Goal: Answer question/provide support: Share knowledge or assist other users

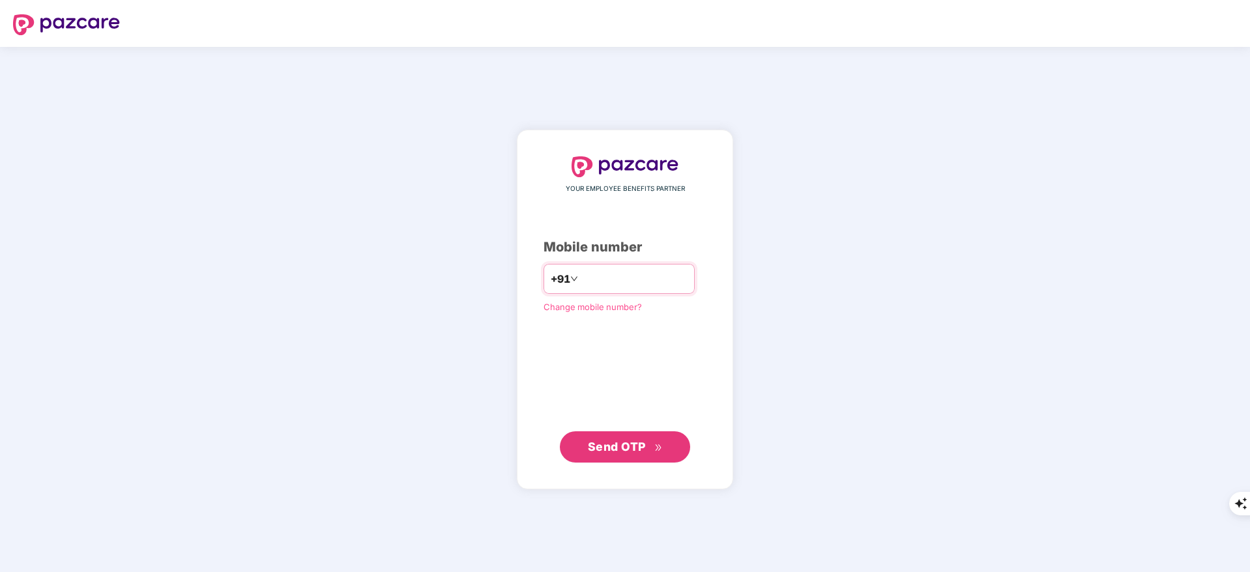
click at [581, 280] on input "number" at bounding box center [634, 278] width 107 height 21
type input "**********"
click at [635, 449] on span "Send OTP" at bounding box center [617, 446] width 58 height 14
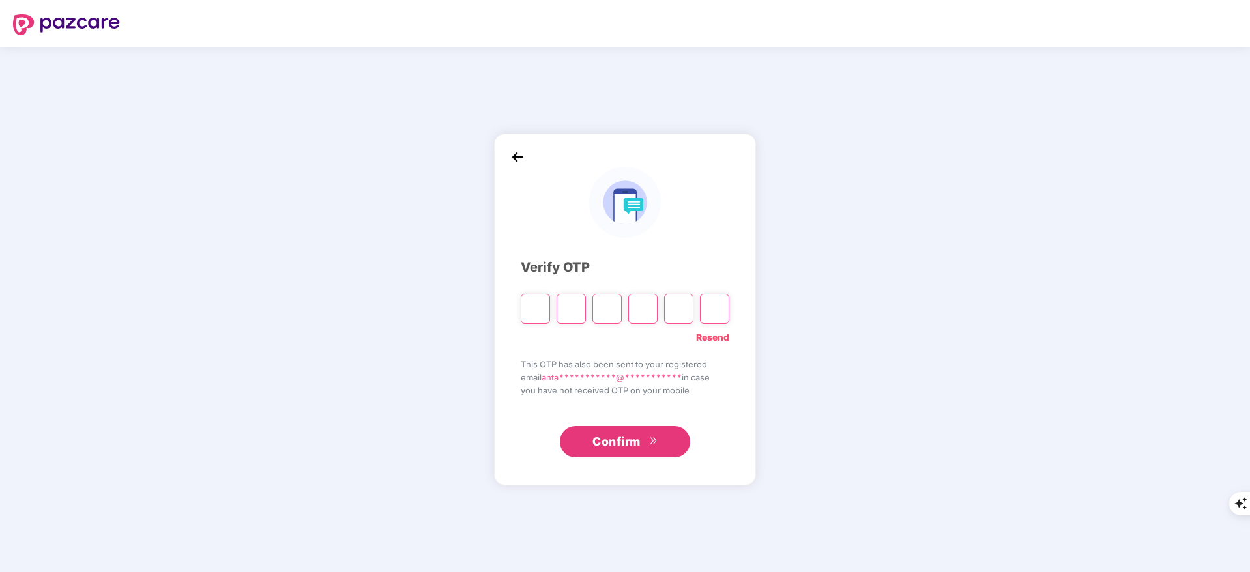
type input "*"
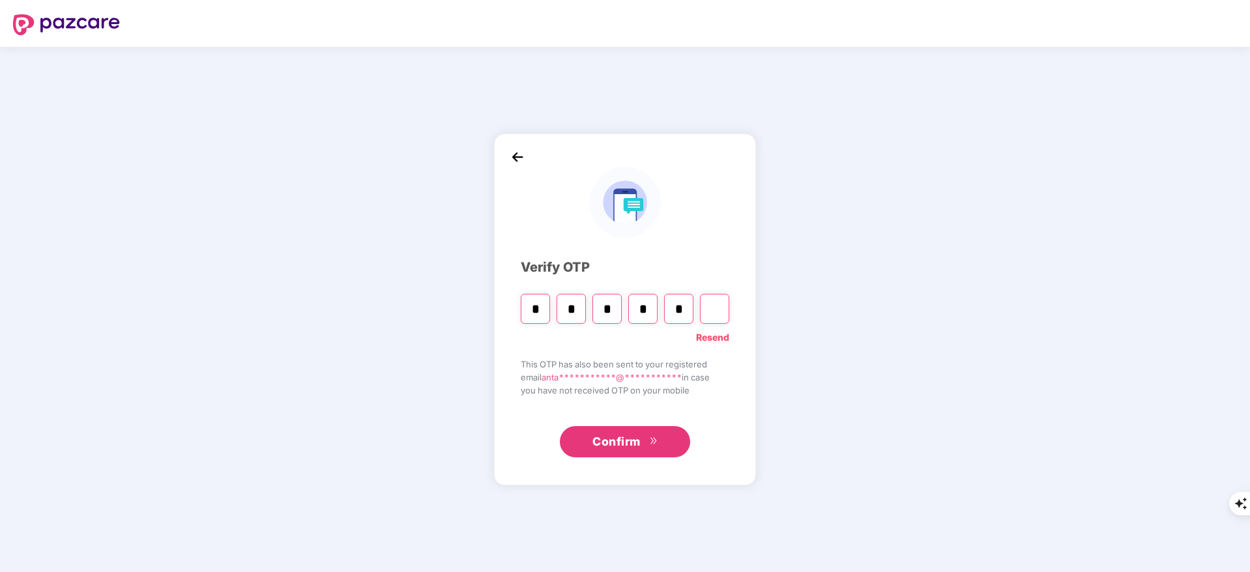
type input "*"
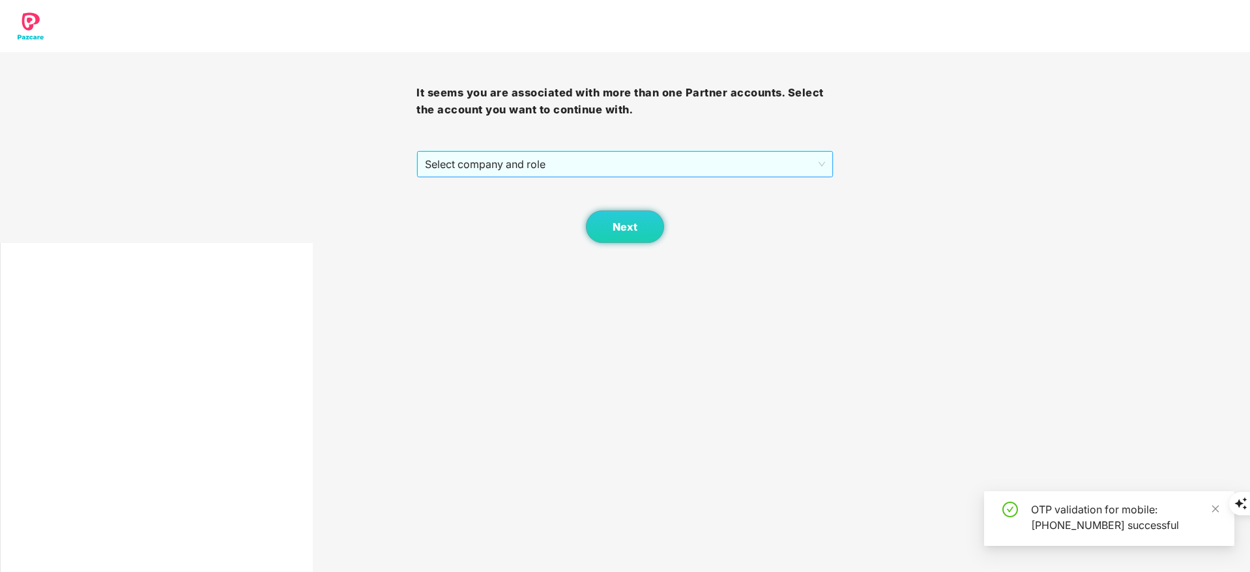
drag, startPoint x: 575, startPoint y: 141, endPoint x: 562, endPoint y: 158, distance: 21.8
click at [562, 158] on div "It seems you are associated with more than one Partner accounts. Select the acc…" at bounding box center [624, 147] width 416 height 191
click at [562, 158] on span "Select company and role" at bounding box center [624, 164] width 399 height 25
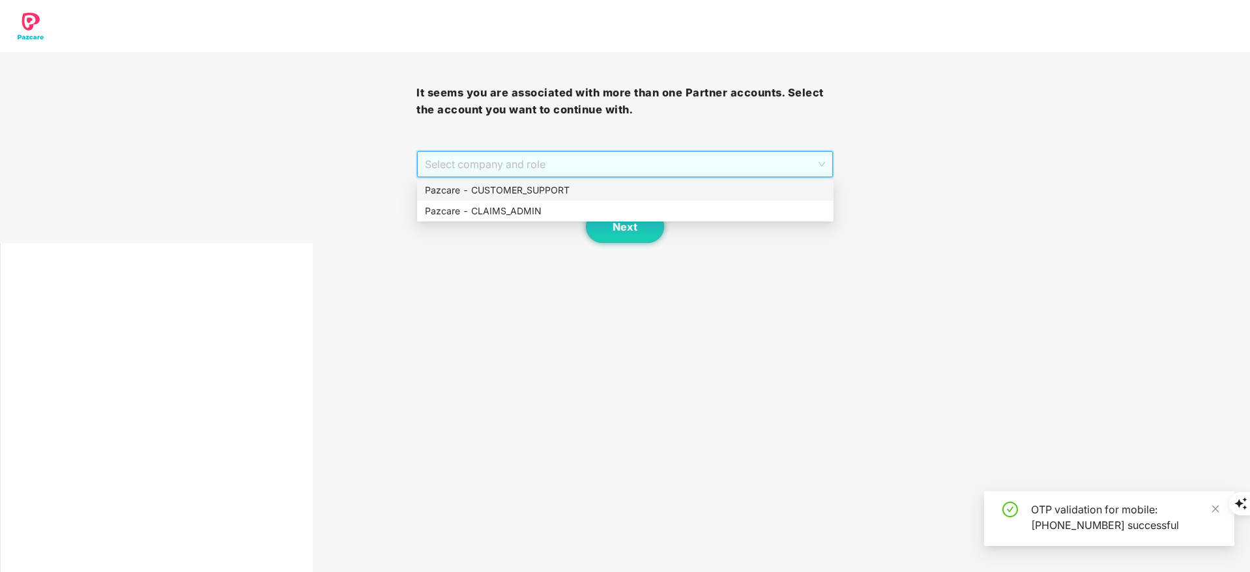
click at [552, 190] on div "Pazcare - CUSTOMER_SUPPORT" at bounding box center [625, 190] width 401 height 14
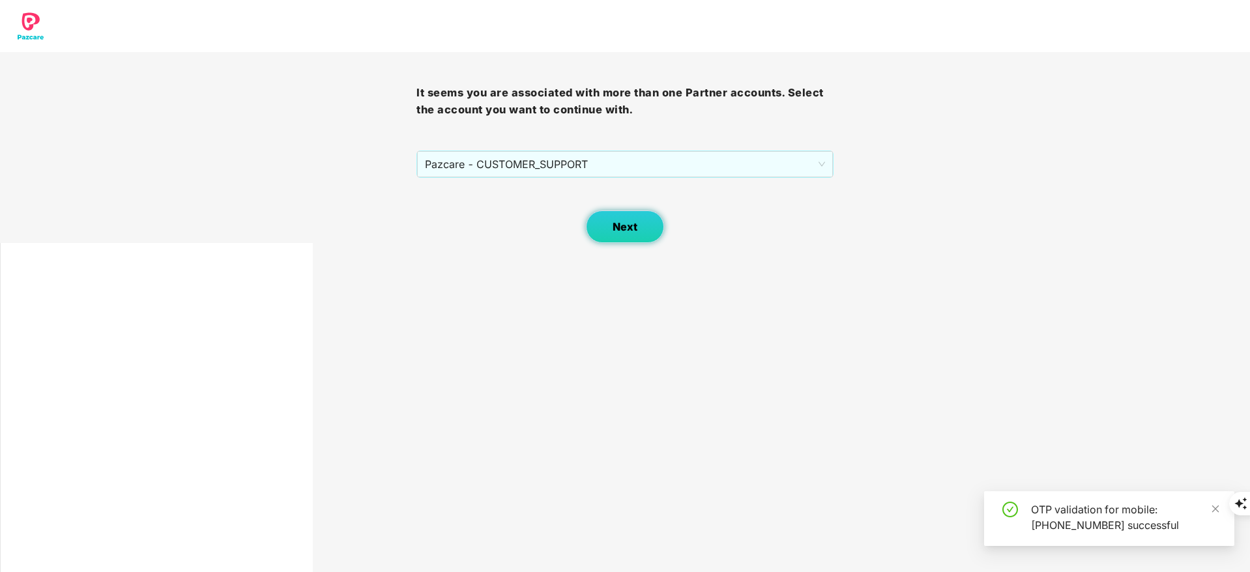
click at [633, 218] on button "Next" at bounding box center [625, 226] width 78 height 33
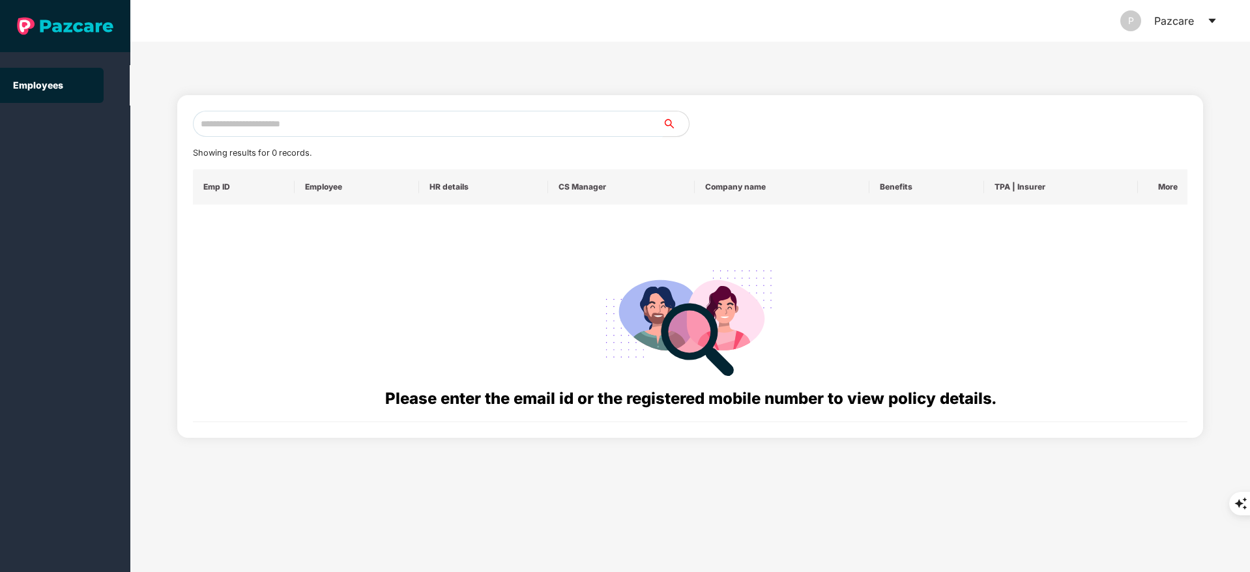
click at [316, 117] on input "text" at bounding box center [428, 124] width 470 height 26
paste input "**********"
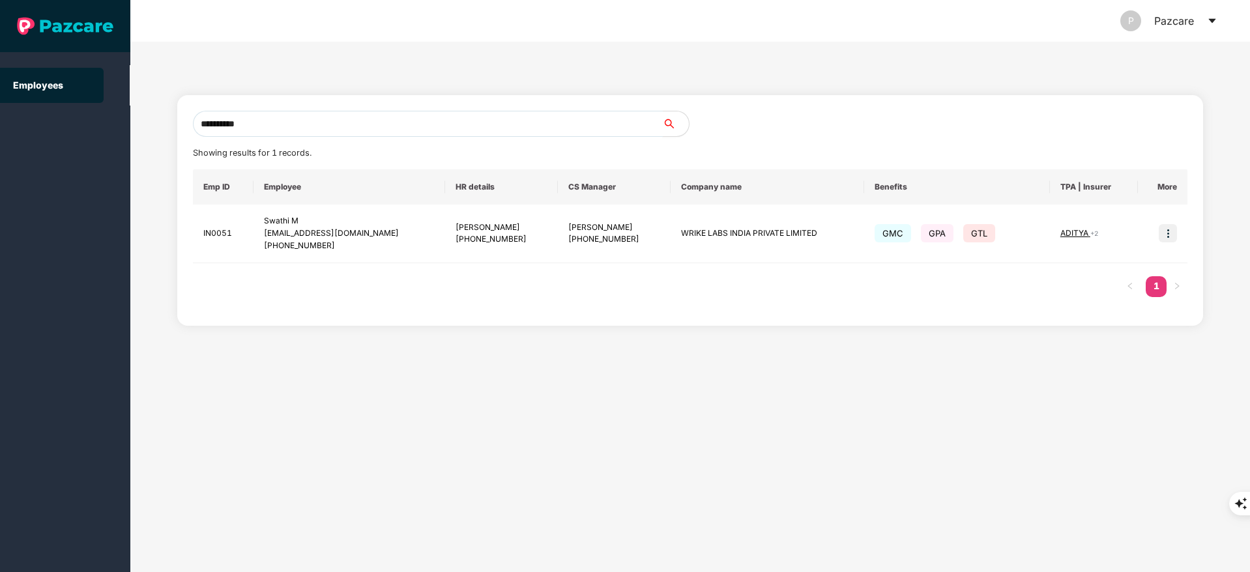
type input "**********"
click at [1158, 221] on td at bounding box center [1163, 234] width 50 height 59
click at [1169, 235] on img at bounding box center [1167, 233] width 18 height 18
click at [1117, 276] on li "Switch to user interface" at bounding box center [1104, 266] width 144 height 27
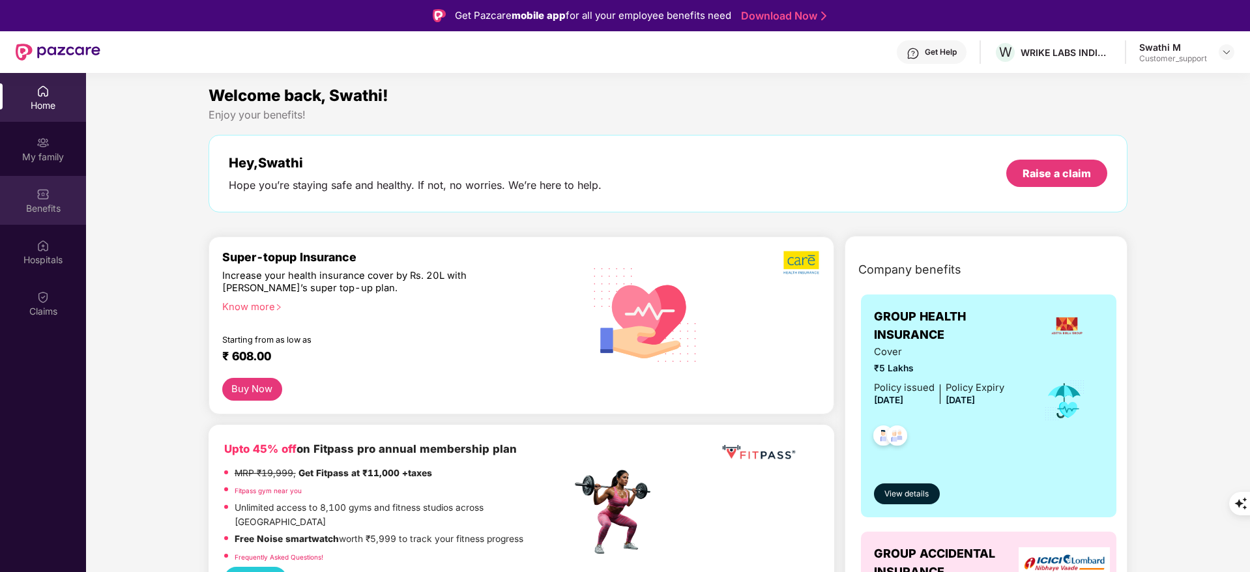
click at [72, 221] on div "Benefits" at bounding box center [43, 200] width 86 height 49
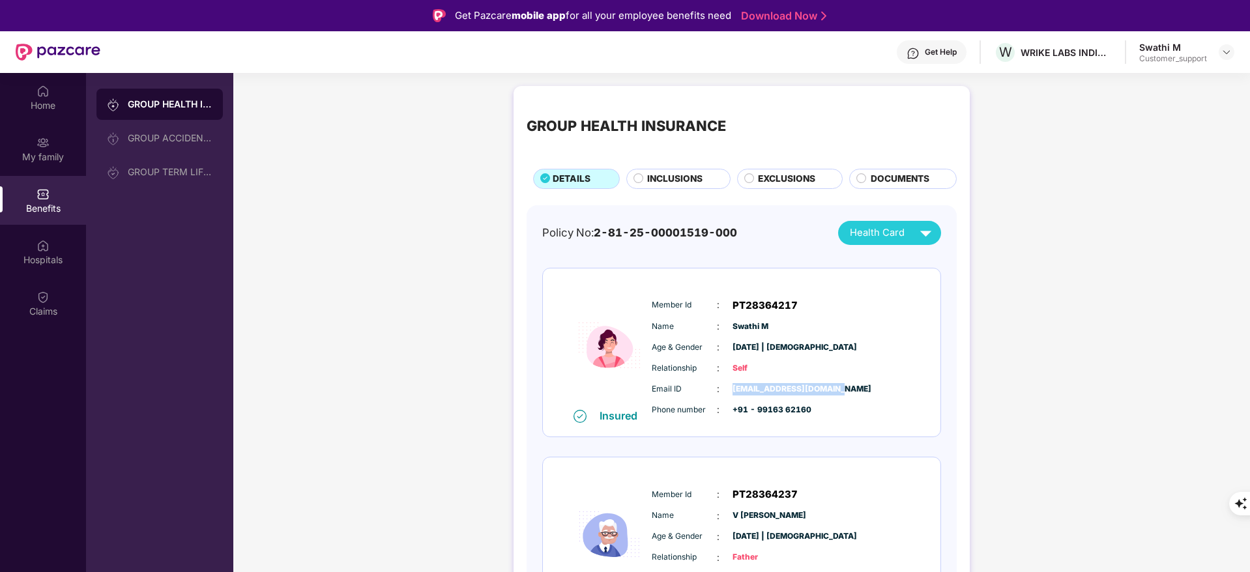
drag, startPoint x: 730, startPoint y: 390, endPoint x: 843, endPoint y: 384, distance: 113.5
click at [843, 384] on div "Email ID : [EMAIL_ADDRESS][DOMAIN_NAME]" at bounding box center [781, 389] width 259 height 14
copy span "[EMAIL_ADDRESS][DOMAIN_NAME]"
drag, startPoint x: 756, startPoint y: 413, endPoint x: 819, endPoint y: 413, distance: 63.2
click at [819, 413] on div "Phone number : +91 - 99163 62160" at bounding box center [781, 410] width 259 height 14
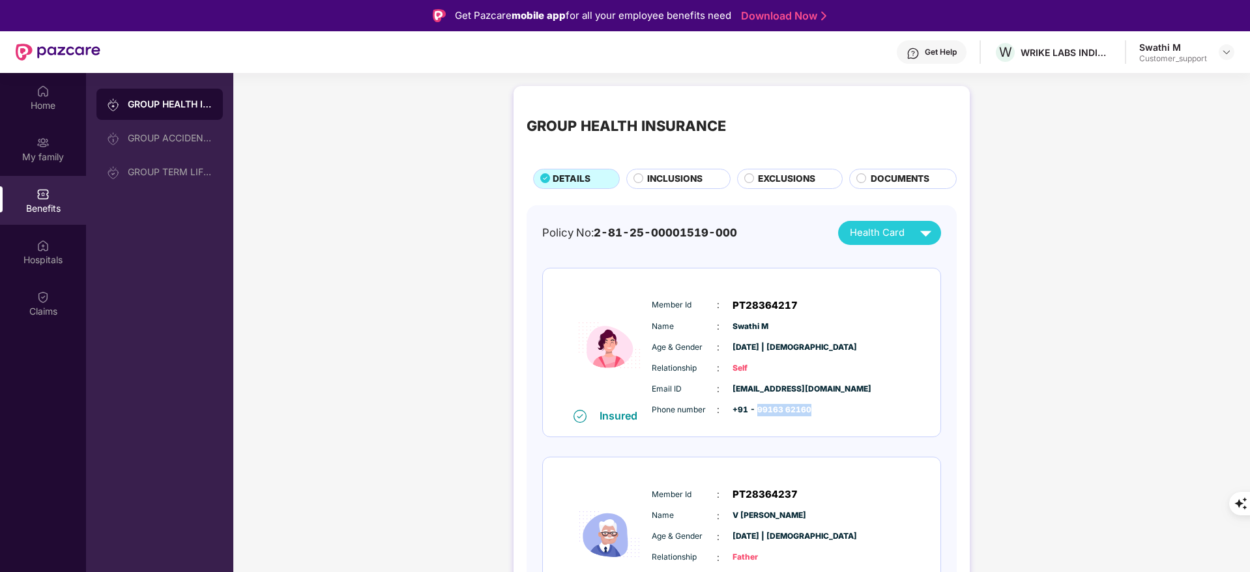
copy span "99163 62160"
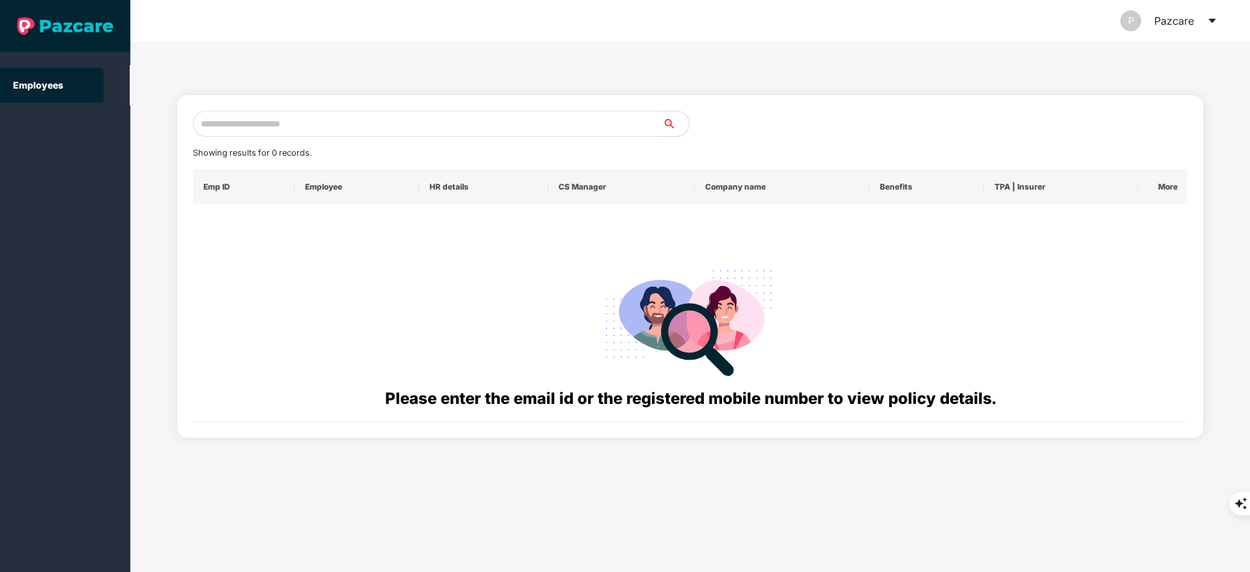
click at [340, 127] on input "text" at bounding box center [428, 124] width 470 height 26
paste input "**********"
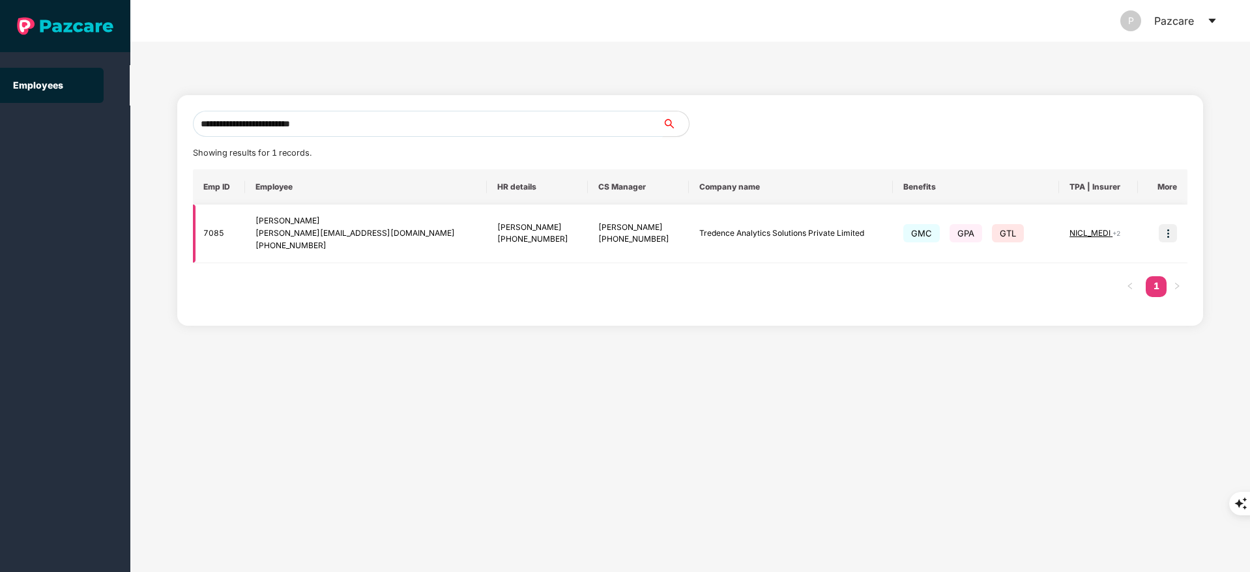
type input "**********"
click at [1166, 236] on img at bounding box center [1167, 233] width 18 height 18
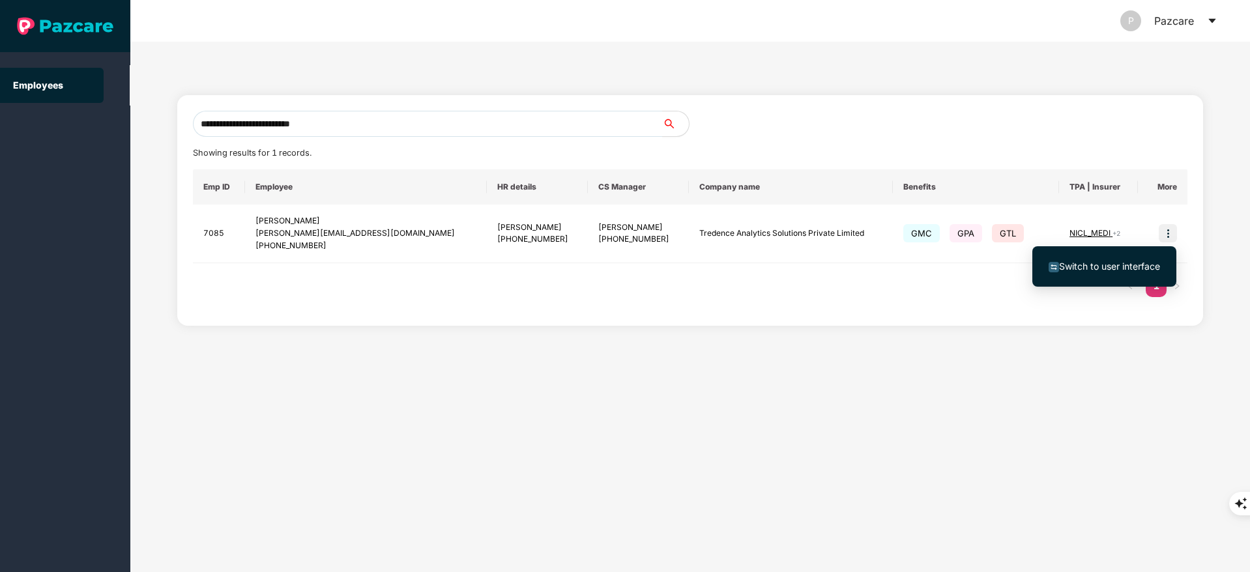
click at [1147, 254] on li "Switch to user interface" at bounding box center [1104, 266] width 144 height 27
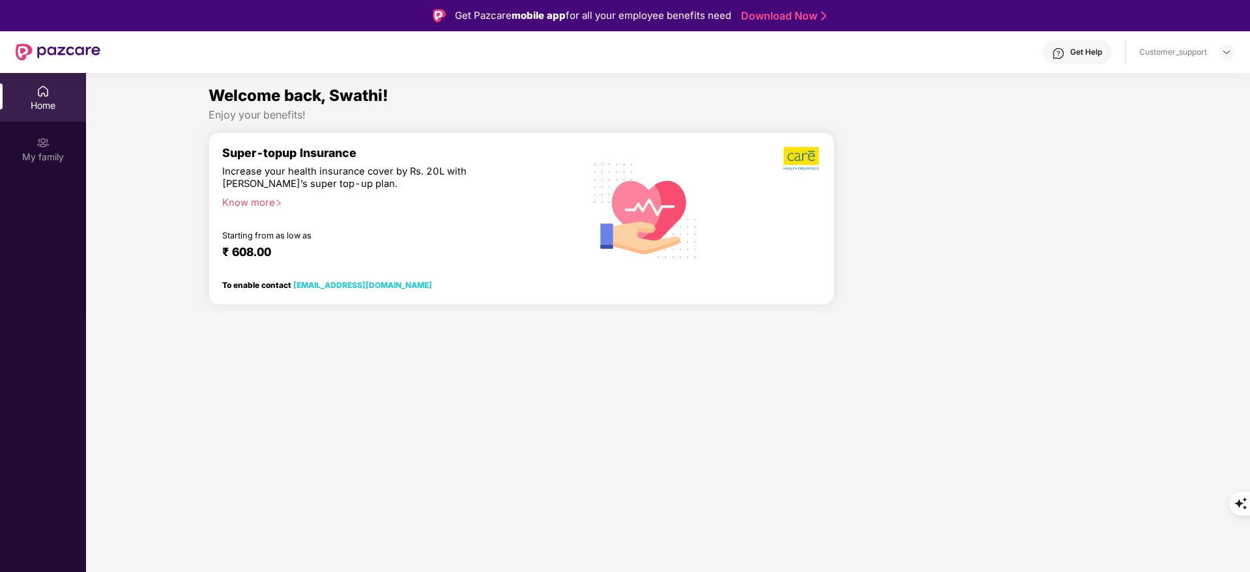
click at [1147, 254] on div "Welcome back, Swathi! Enjoy your benefits! Super-topup Insurance Increase your …" at bounding box center [668, 199] width 1174 height 232
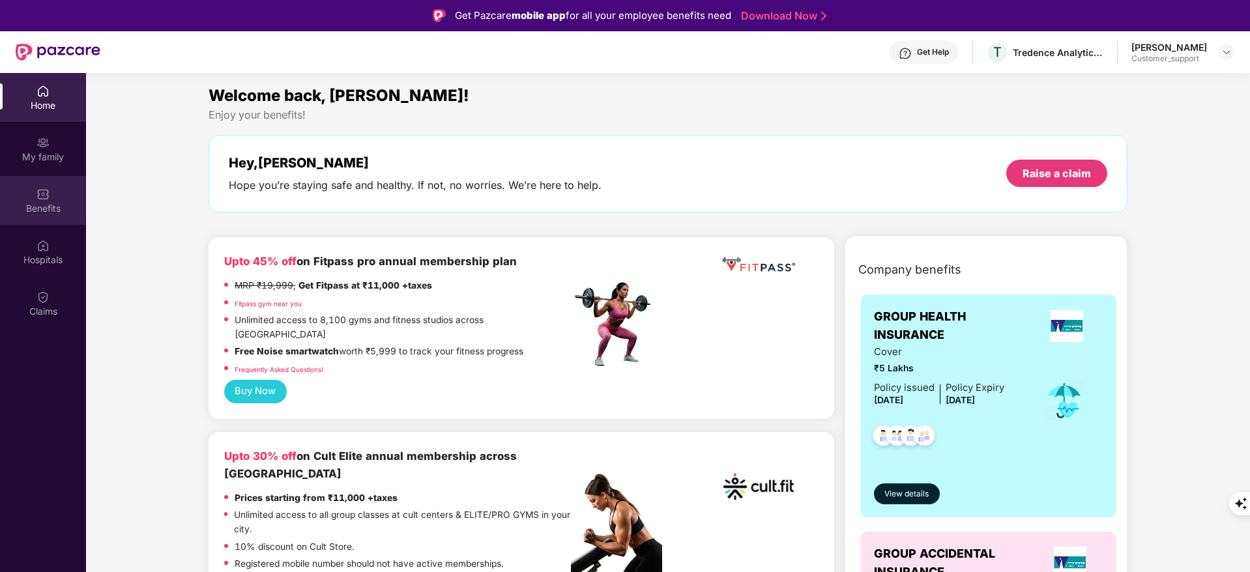
click at [40, 221] on div "Benefits" at bounding box center [43, 200] width 86 height 49
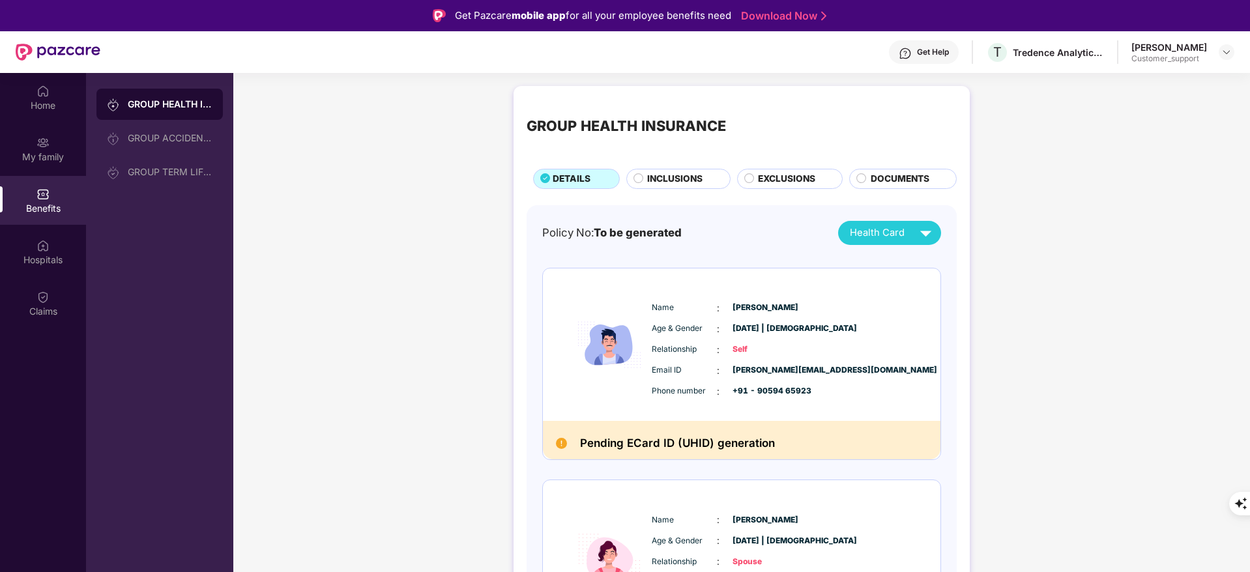
click at [666, 179] on span "INCLUSIONS" at bounding box center [674, 179] width 55 height 14
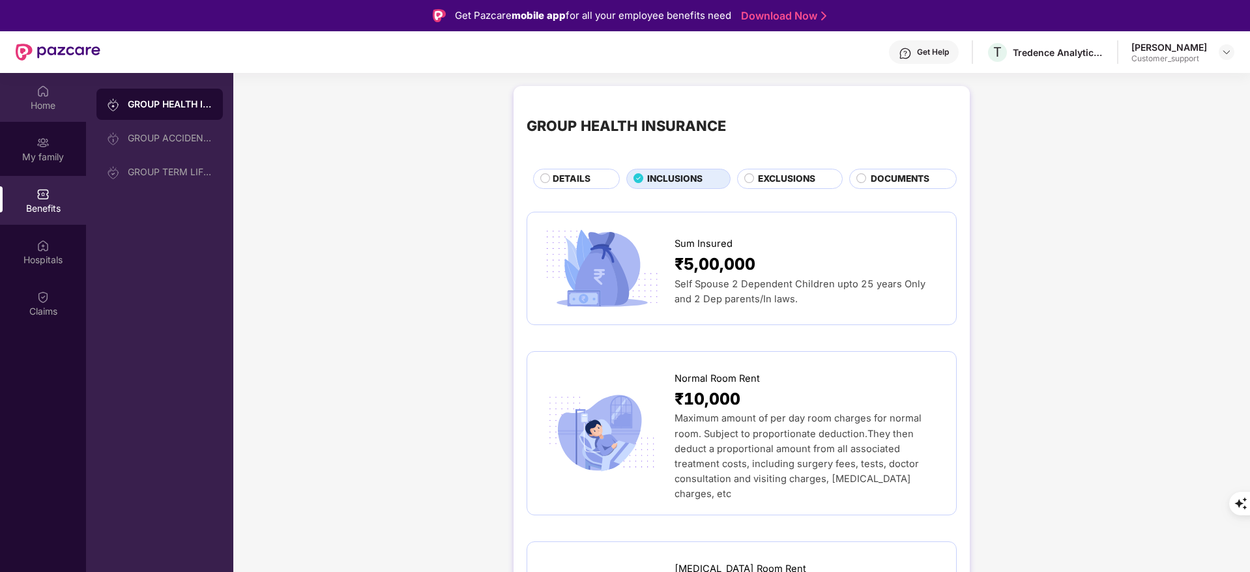
click at [68, 91] on div "Home" at bounding box center [43, 97] width 86 height 49
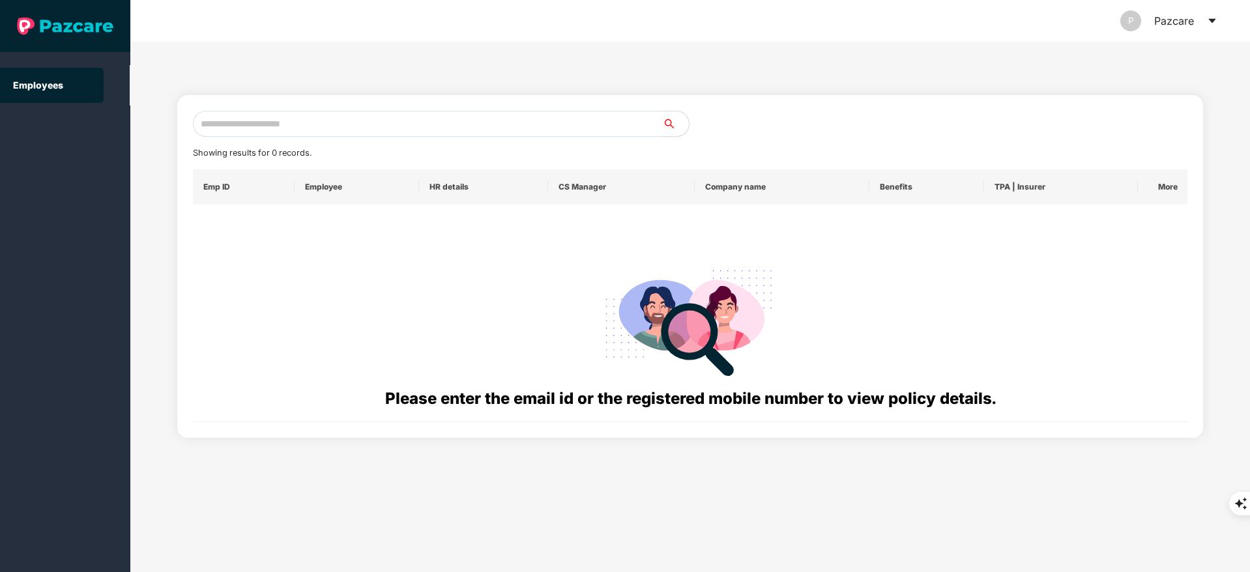
click at [315, 118] on input "text" at bounding box center [428, 124] width 470 height 26
paste input "**********"
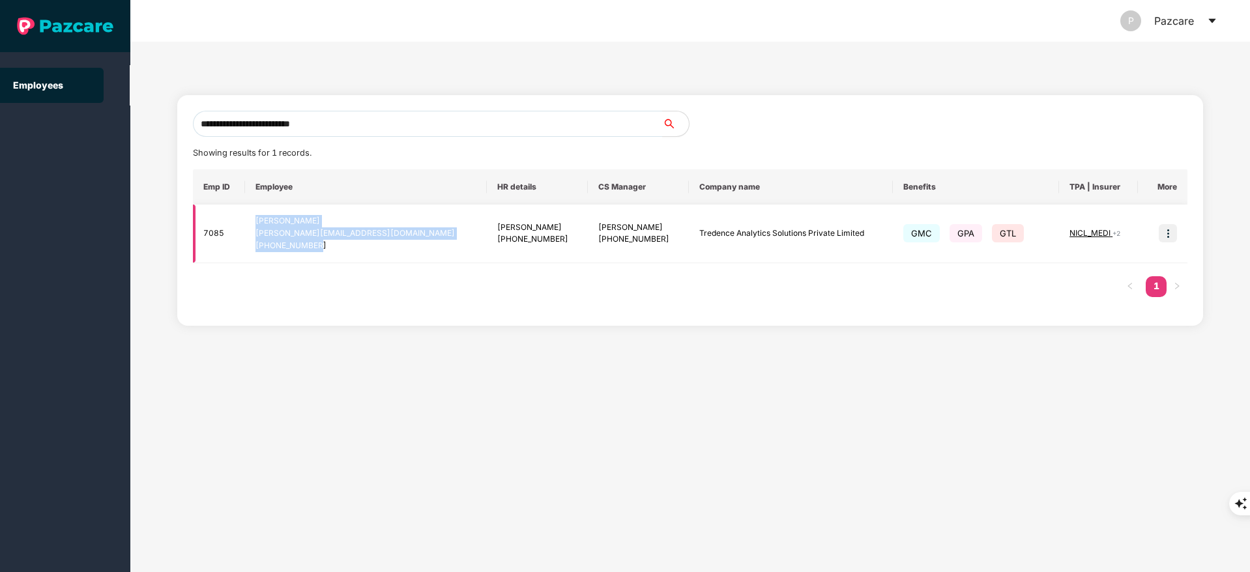
drag, startPoint x: 257, startPoint y: 222, endPoint x: 339, endPoint y: 241, distance: 84.4
click at [339, 241] on td "[PERSON_NAME] Kundella [EMAIL_ADDRESS][DOMAIN_NAME] [PHONE_NUMBER]" at bounding box center [366, 234] width 242 height 59
copy div "[PERSON_NAME] Kundella [EMAIL_ADDRESS][DOMAIN_NAME] [PHONE_NUMBER]"
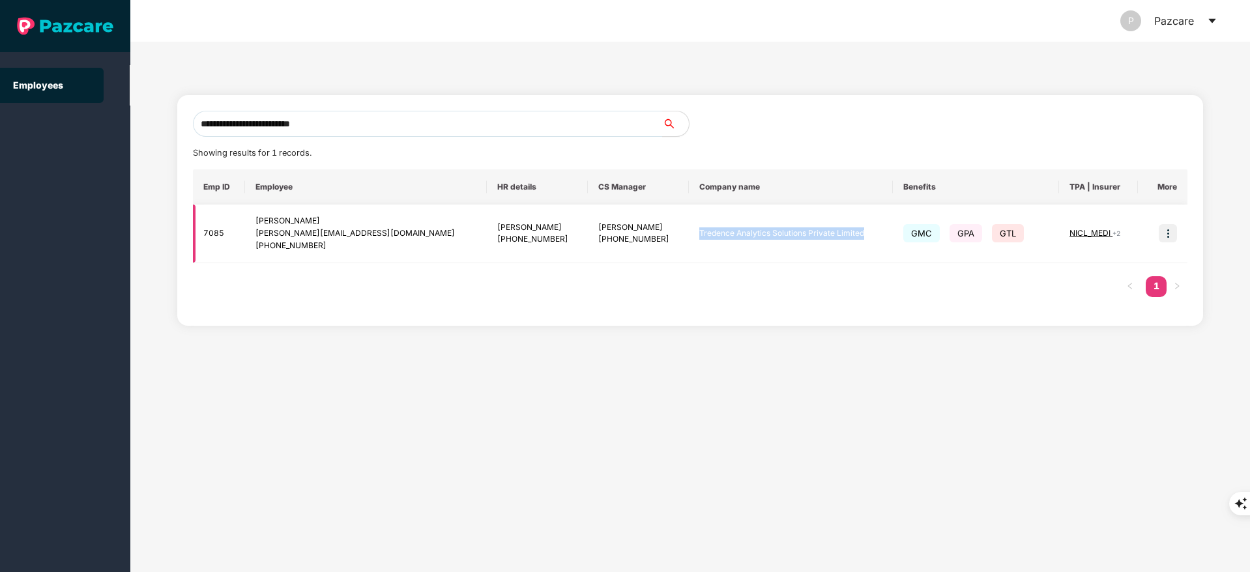
drag, startPoint x: 661, startPoint y: 231, endPoint x: 843, endPoint y: 246, distance: 183.0
click at [843, 246] on td "Tredence Analytics Solutions Private Limited" at bounding box center [791, 234] width 204 height 59
copy td "Tredence Analytics Solutions Private Limited"
drag, startPoint x: 250, startPoint y: 218, endPoint x: 383, endPoint y: 230, distance: 133.5
click at [383, 230] on td "[PERSON_NAME] Kundella [EMAIL_ADDRESS][DOMAIN_NAME] [PHONE_NUMBER]" at bounding box center [366, 234] width 242 height 59
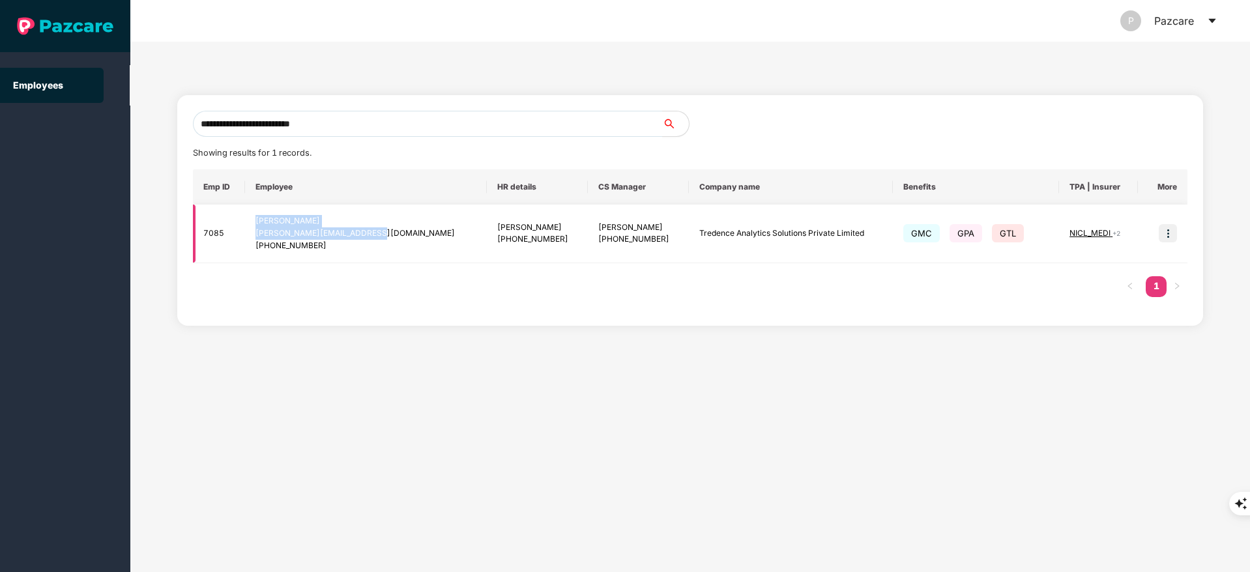
copy div "[PERSON_NAME] Kundella [EMAIL_ADDRESS][DOMAIN_NAME]"
drag, startPoint x: 538, startPoint y: 240, endPoint x: 600, endPoint y: 240, distance: 62.5
click at [600, 240] on div "[PHONE_NUMBER]" at bounding box center [638, 239] width 80 height 12
copy div "7021572524"
click at [356, 117] on input "**********" at bounding box center [428, 124] width 470 height 26
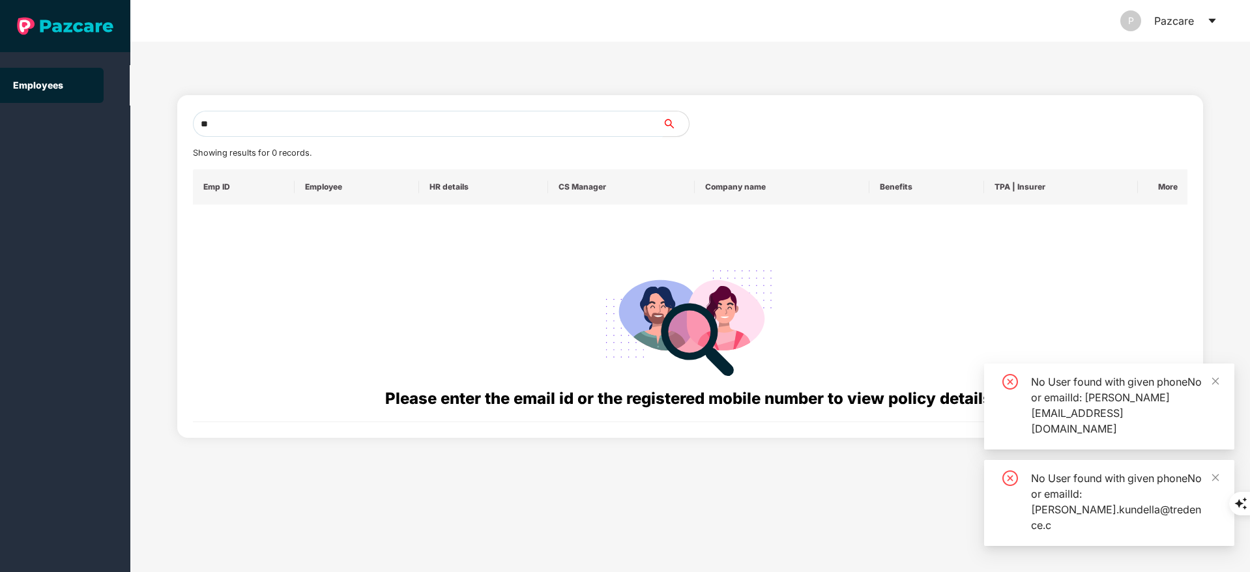
type input "*"
paste input "**********"
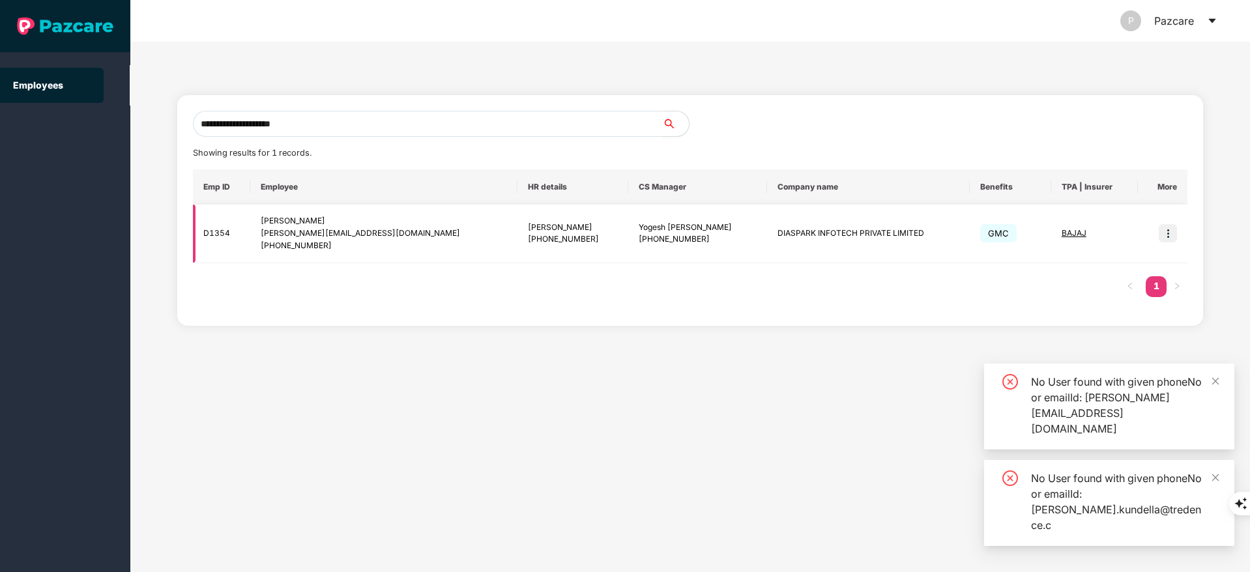
type input "**********"
click at [1164, 224] on img at bounding box center [1167, 233] width 18 height 18
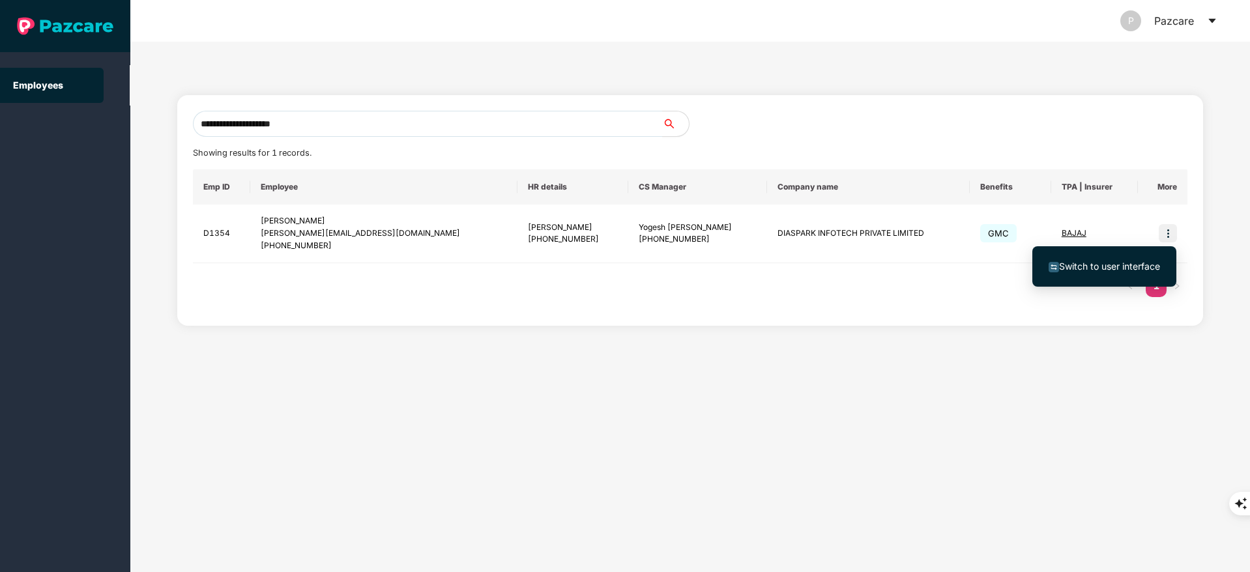
click at [1112, 257] on li "Switch to user interface" at bounding box center [1104, 266] width 144 height 27
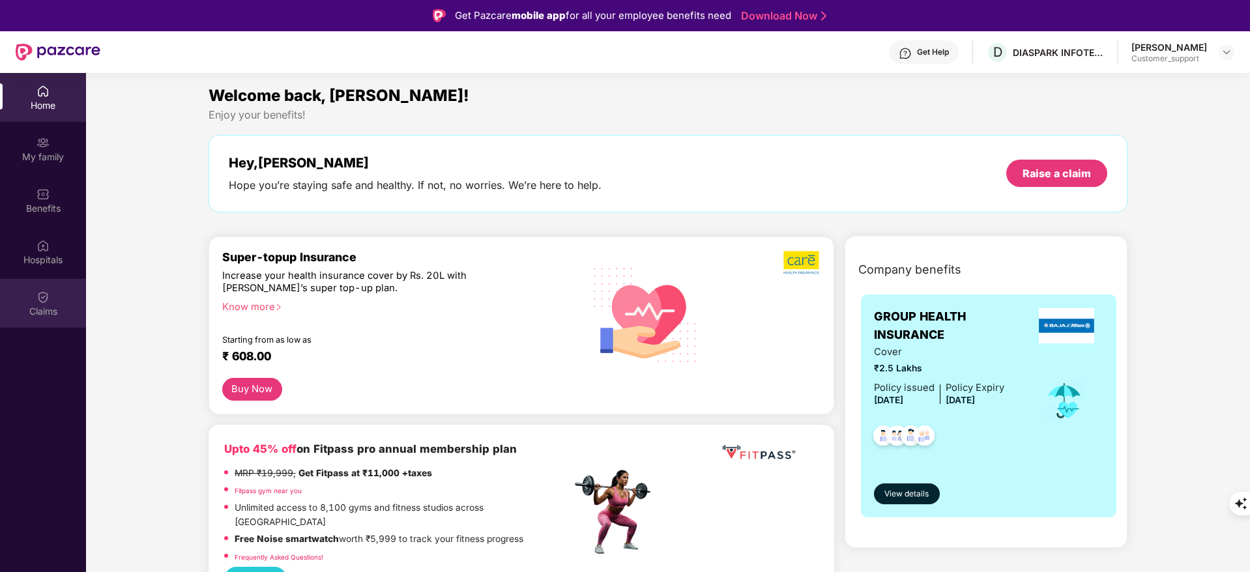
click at [61, 290] on div "Claims" at bounding box center [43, 303] width 86 height 49
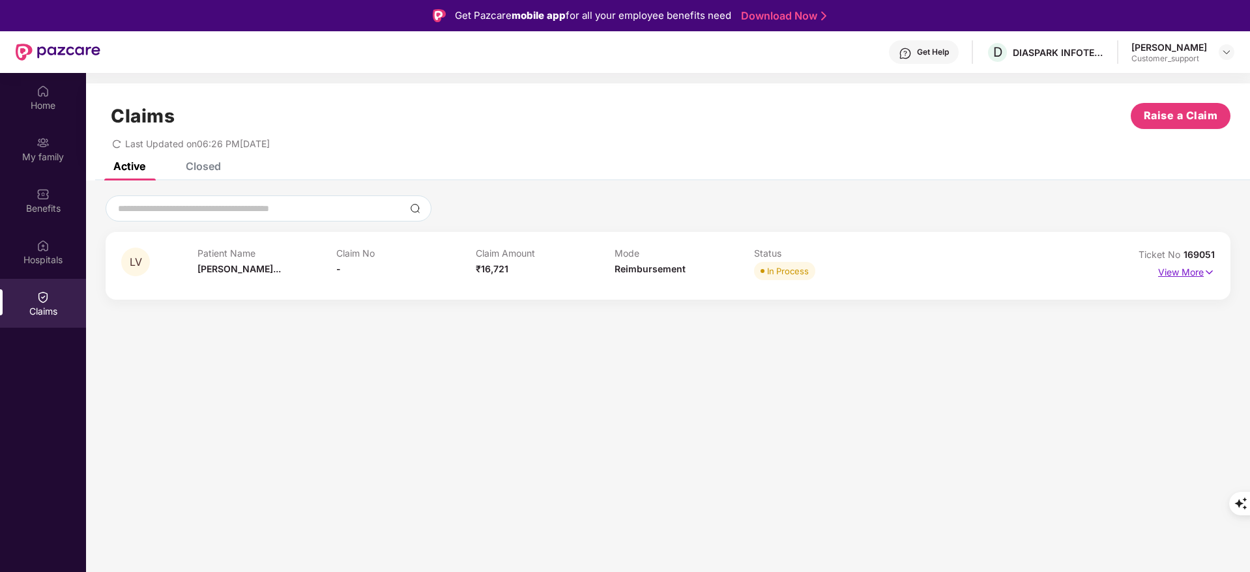
click at [1202, 263] on p "View More" at bounding box center [1186, 271] width 57 height 18
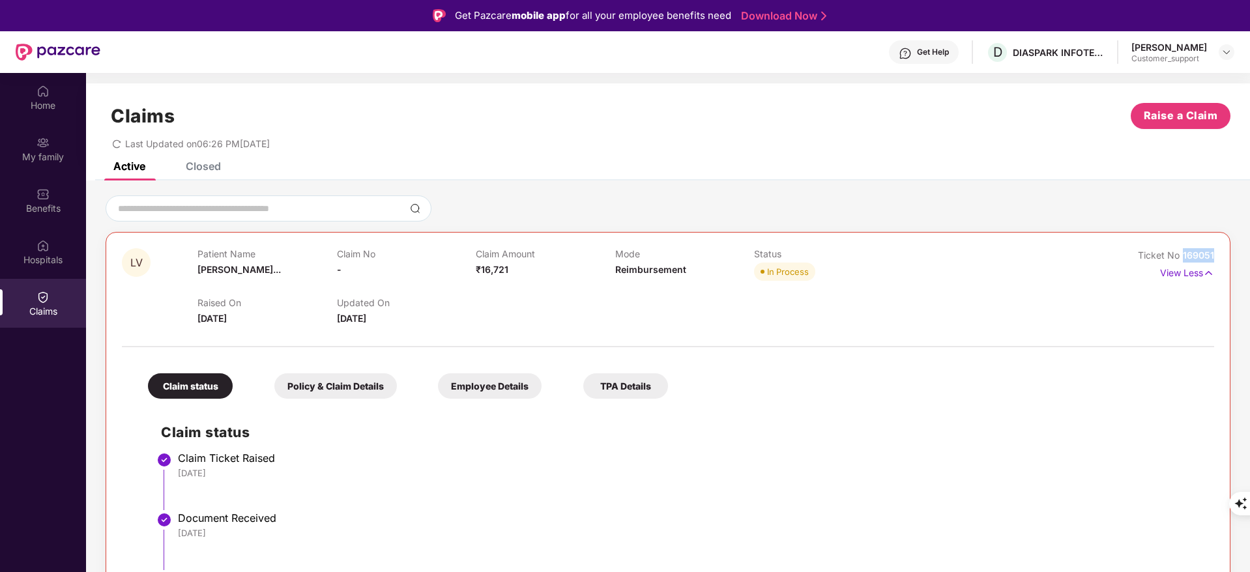
drag, startPoint x: 1183, startPoint y: 257, endPoint x: 1222, endPoint y: 256, distance: 38.4
click at [1222, 256] on div "LV Patient Name [PERSON_NAME]... Claim No - Claim Amount ₹16,721 Mode Reimburse…" at bounding box center [668, 512] width 1125 height 560
copy span "169051"
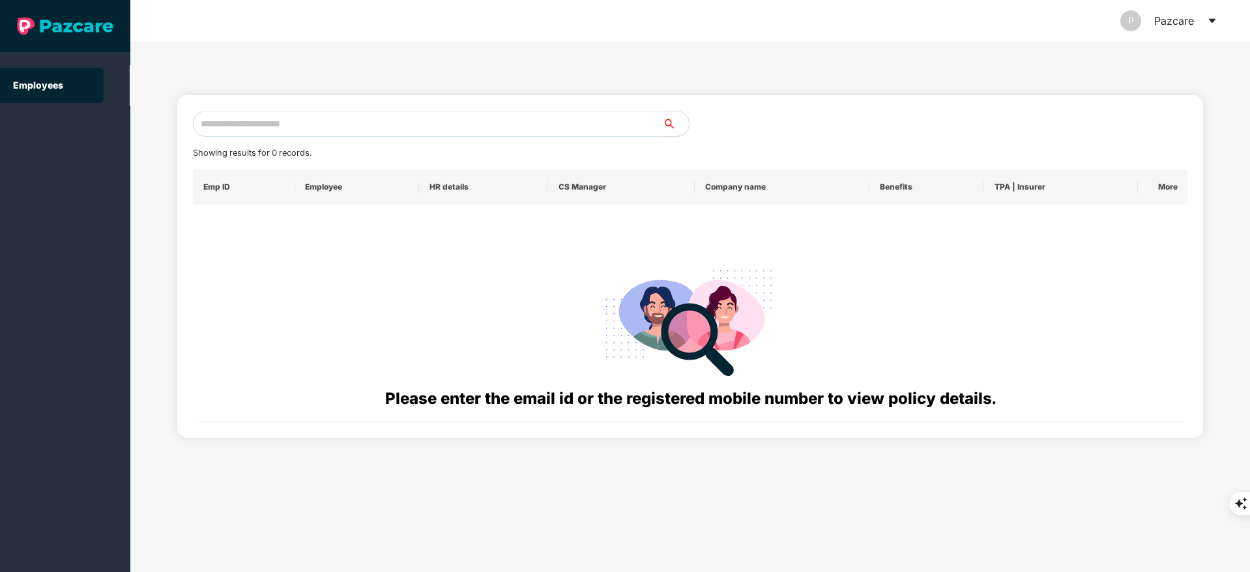
click at [218, 130] on input "text" at bounding box center [428, 124] width 470 height 26
paste input "**********"
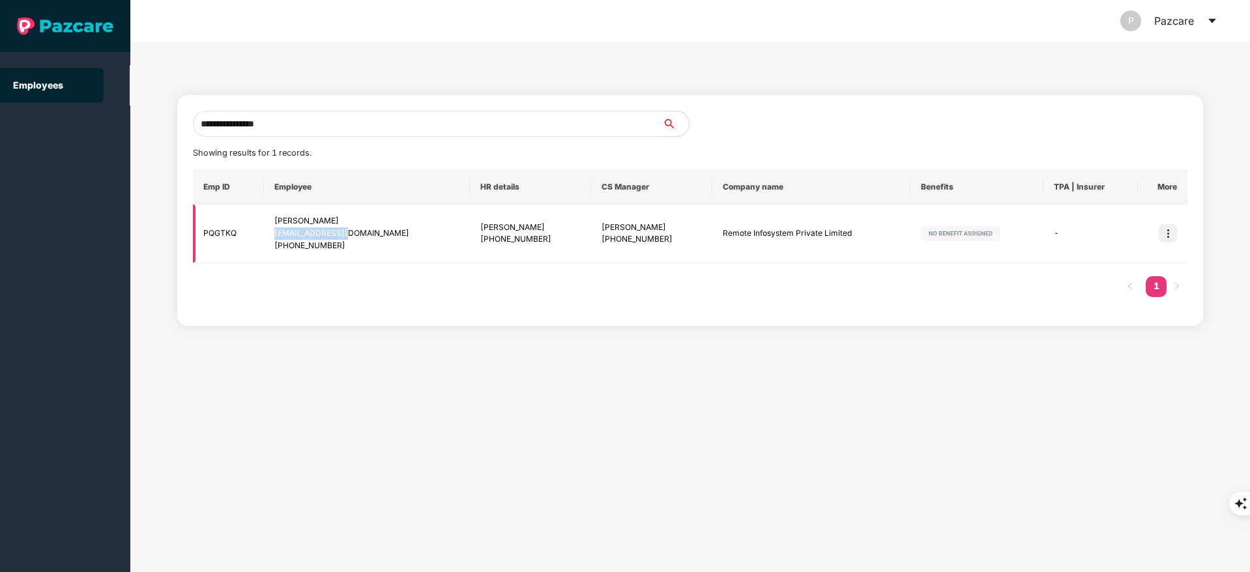
drag, startPoint x: 270, startPoint y: 236, endPoint x: 348, endPoint y: 237, distance: 78.2
click at [348, 237] on td "[PERSON_NAME] [EMAIL_ADDRESS][DOMAIN_NAME] [PHONE_NUMBER]" at bounding box center [367, 234] width 206 height 59
copy div "[EMAIL_ADDRESS][DOMAIN_NAME]"
drag, startPoint x: 289, startPoint y: 245, endPoint x: 341, endPoint y: 248, distance: 52.2
click at [341, 248] on div "[PHONE_NUMBER]" at bounding box center [366, 246] width 185 height 12
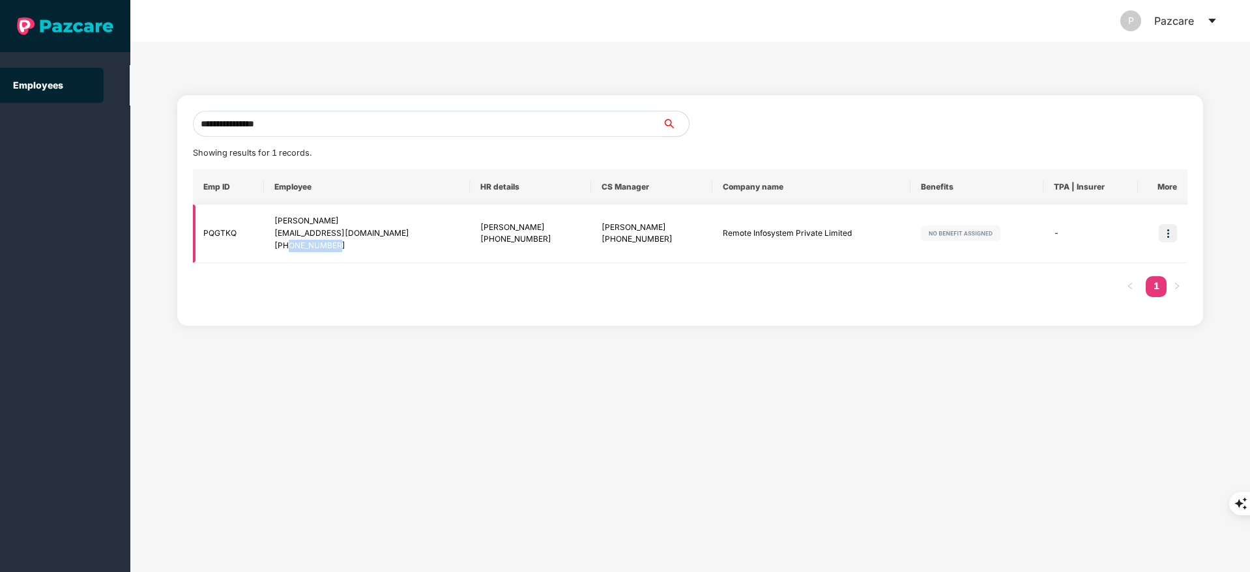
copy div "6593830327"
click at [337, 115] on input "**********" at bounding box center [428, 124] width 470 height 26
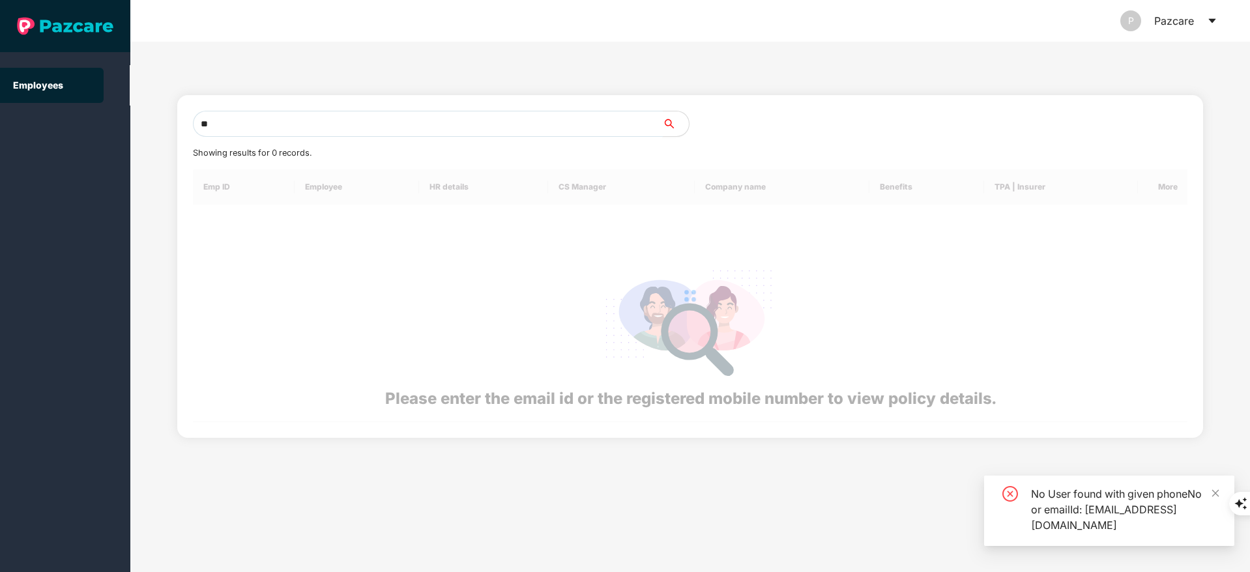
type input "*"
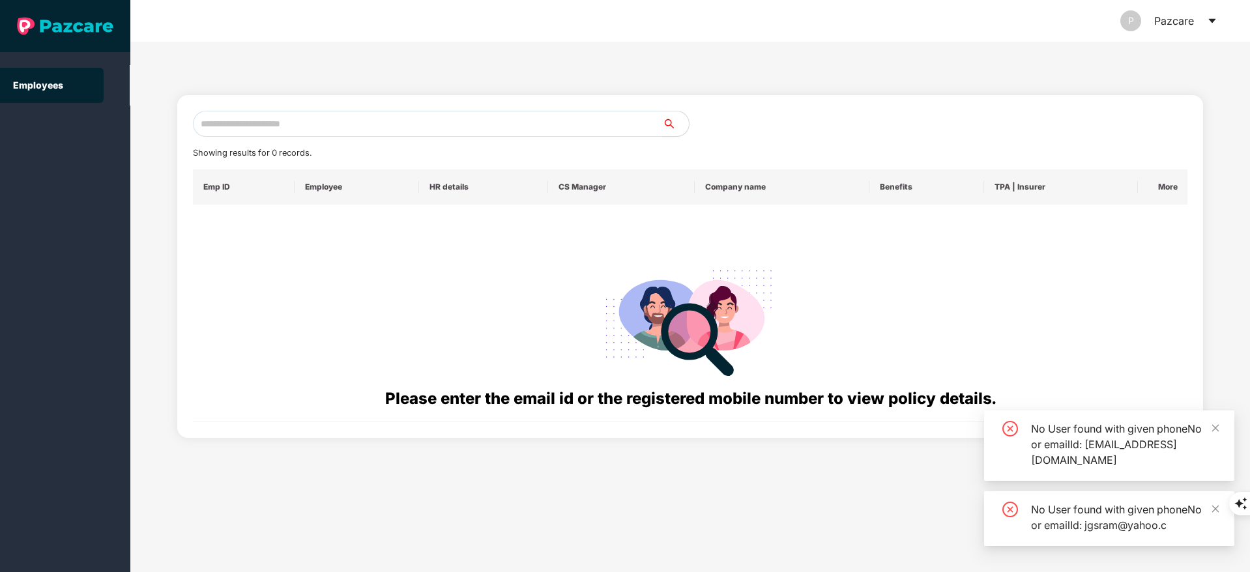
paste input "**********"
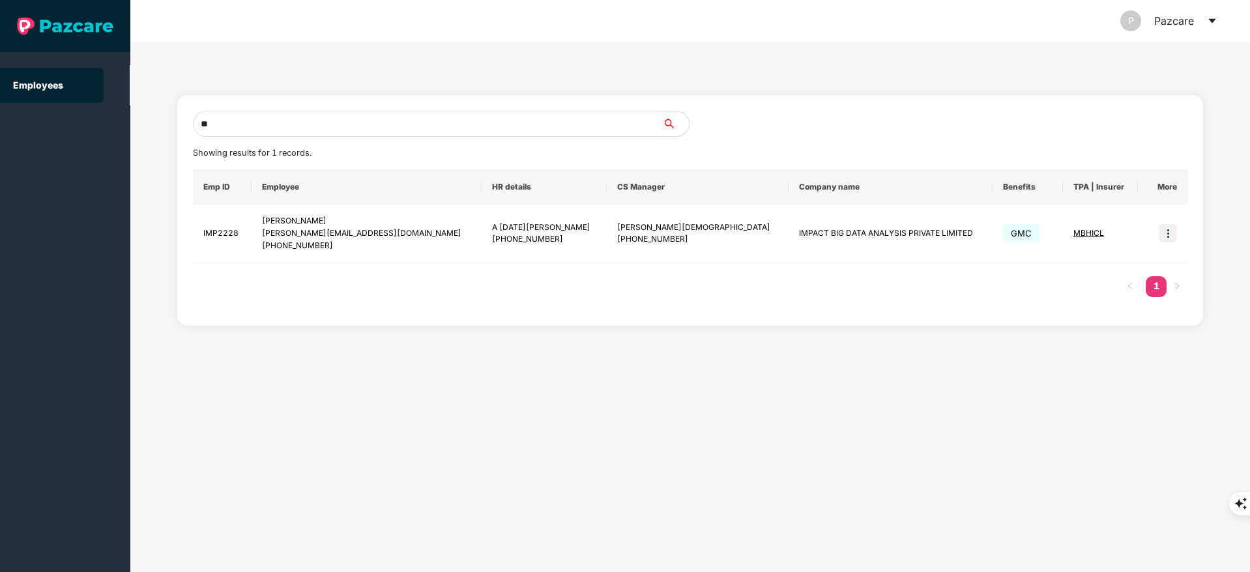
type input "*"
paste input "**********"
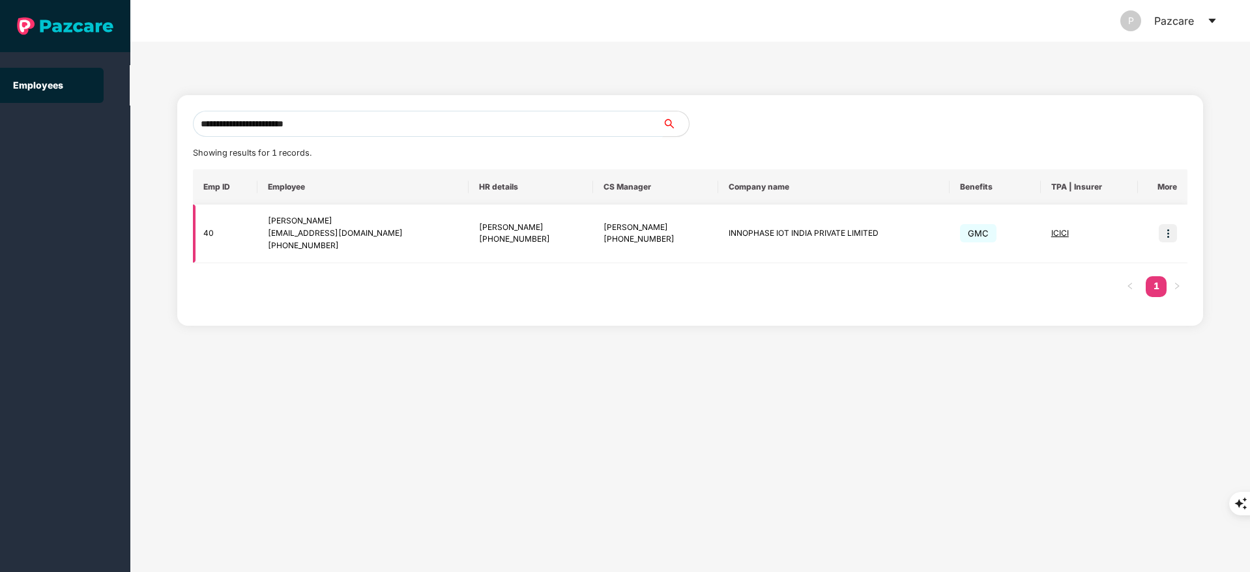
type input "**********"
click at [1171, 226] on img at bounding box center [1167, 233] width 18 height 18
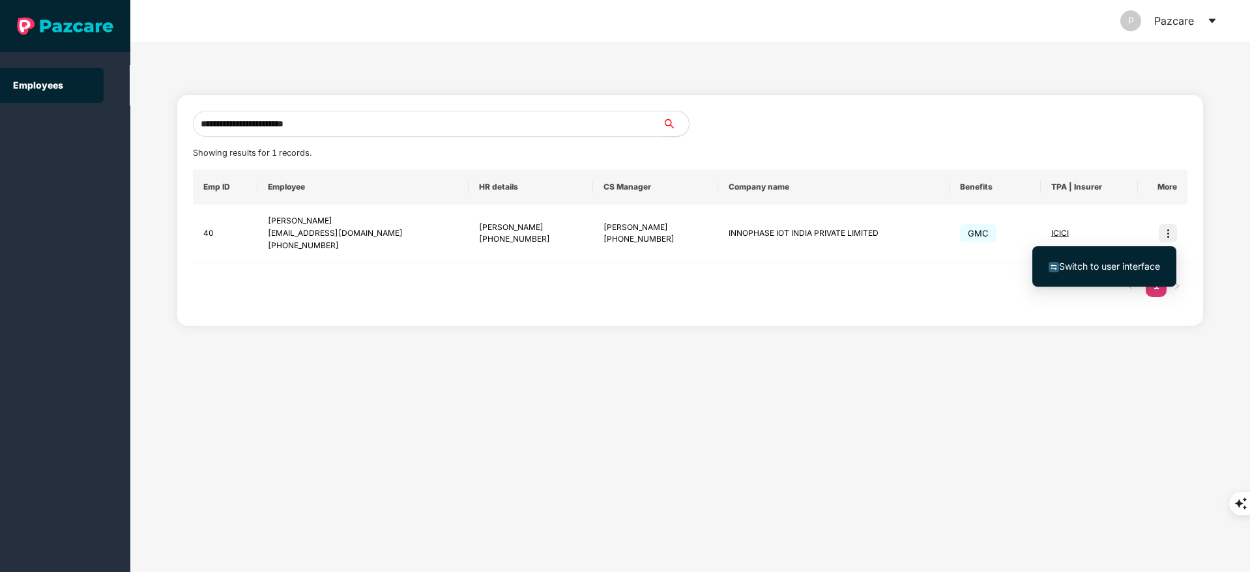
click at [1102, 261] on span "Switch to user interface" at bounding box center [1109, 266] width 101 height 11
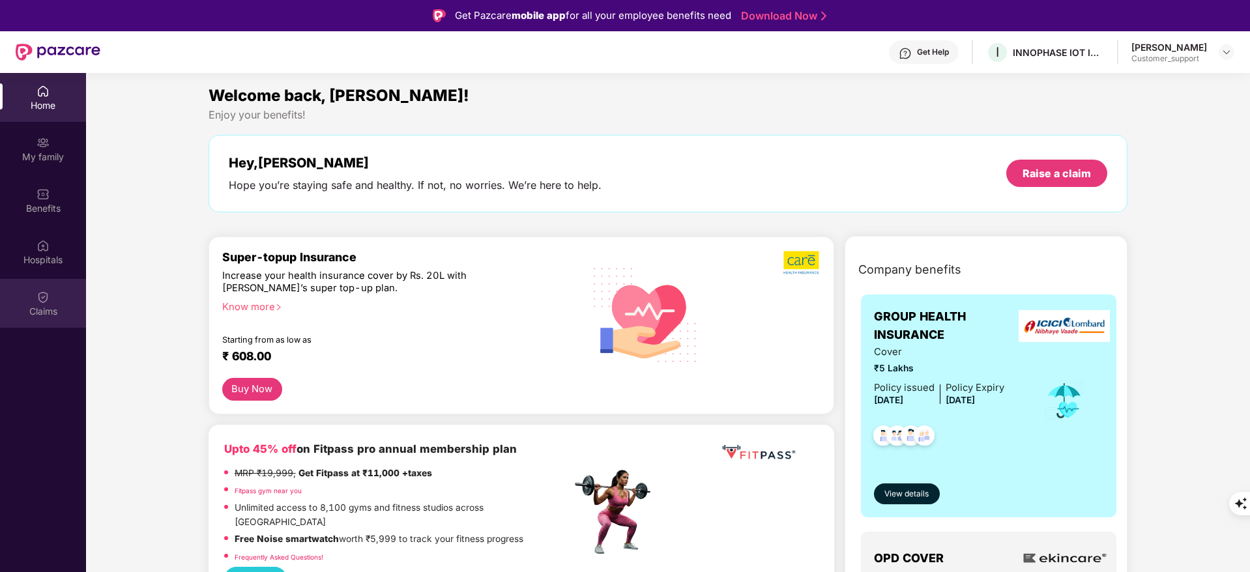
click at [48, 299] on img at bounding box center [42, 297] width 13 height 13
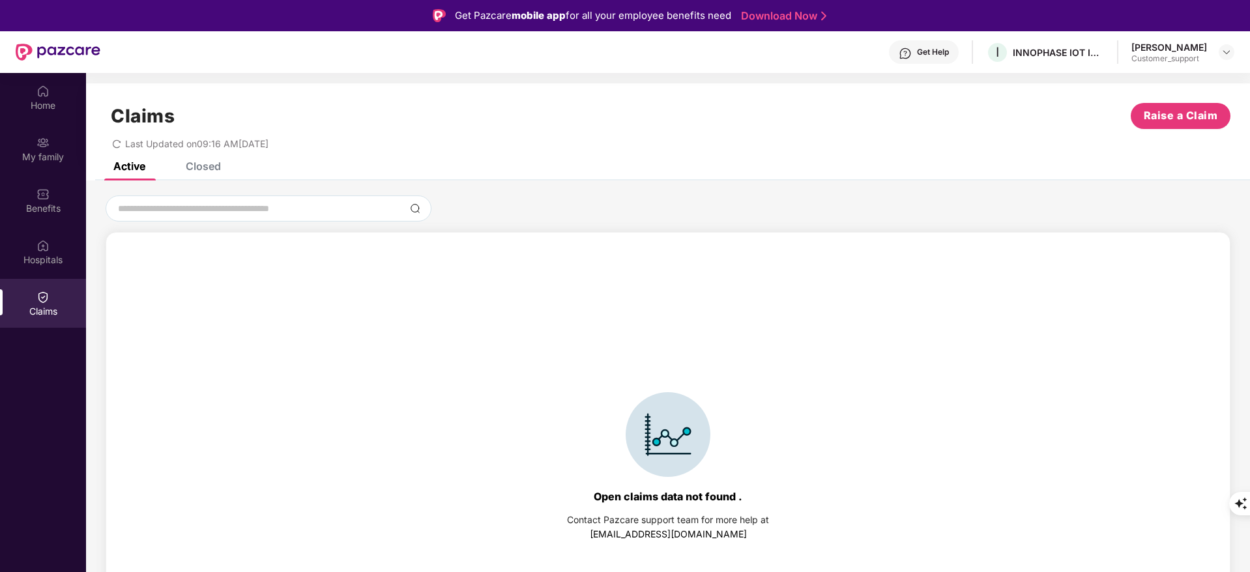
click at [189, 164] on div "Closed" at bounding box center [203, 166] width 35 height 13
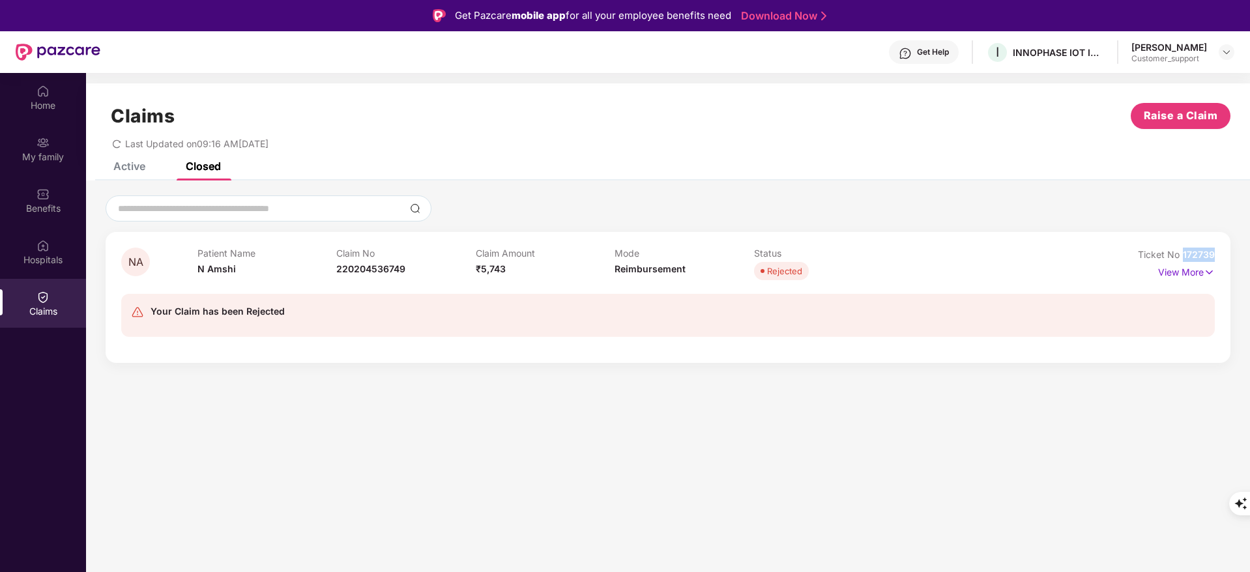
drag, startPoint x: 1182, startPoint y: 255, endPoint x: 1229, endPoint y: 252, distance: 47.6
click at [1229, 252] on div "NA Patient Name N Amshi Claim No 220204536749 Claim Amount ₹5,743 Mode Reimburs…" at bounding box center [668, 297] width 1125 height 131
copy span "172739"
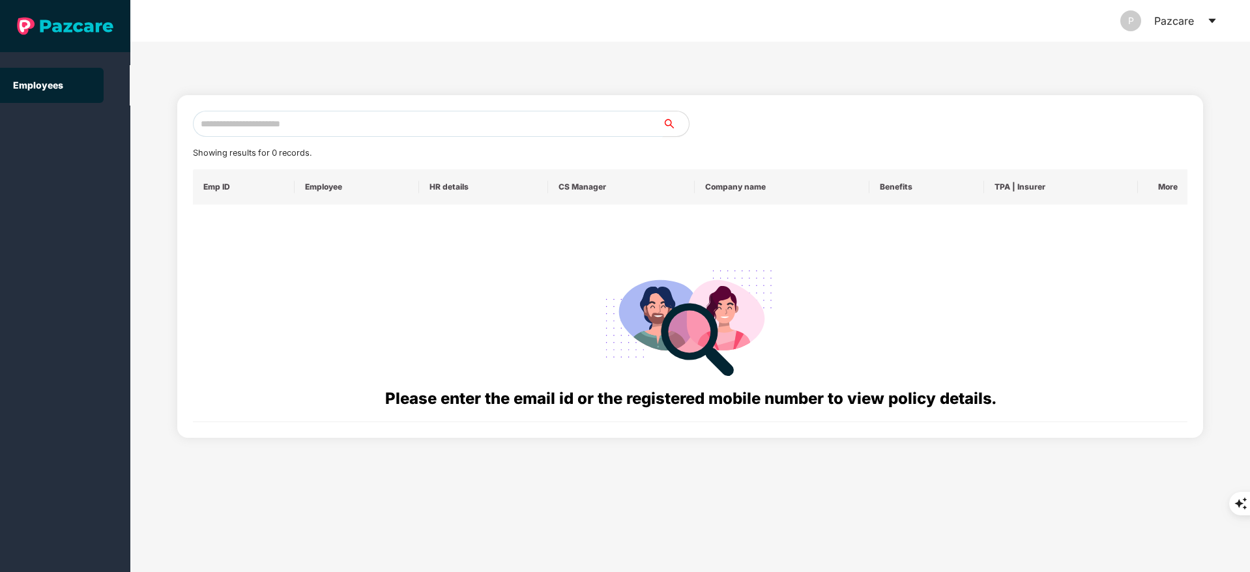
click at [229, 127] on input "text" at bounding box center [428, 124] width 470 height 26
paste input "**********"
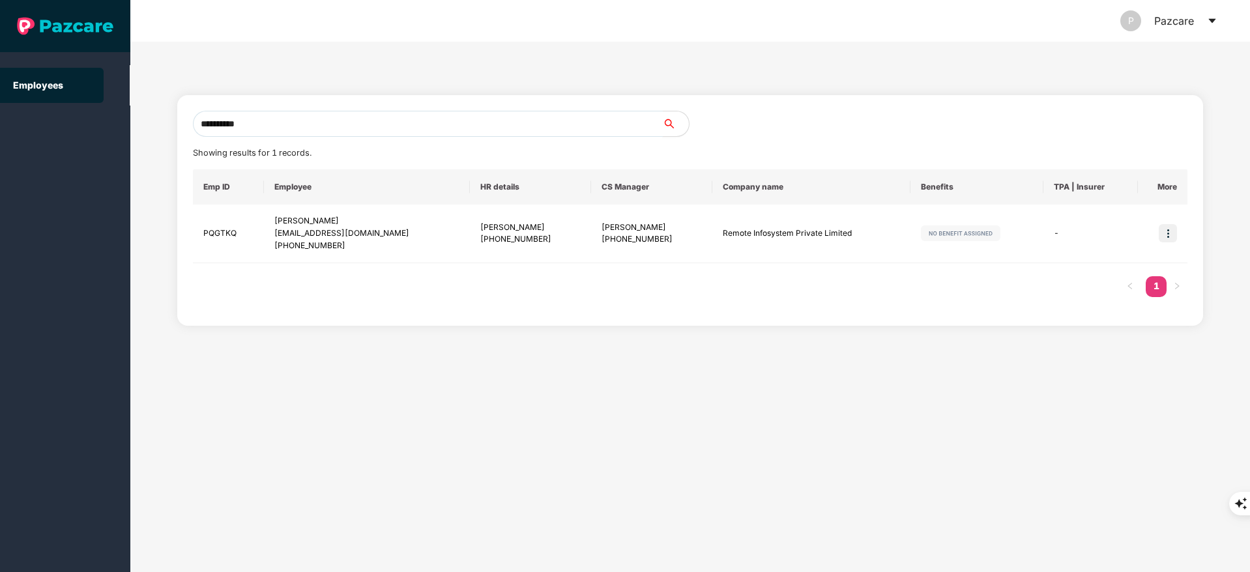
type input "**********"
drag, startPoint x: 272, startPoint y: 221, endPoint x: 341, endPoint y: 251, distance: 75.5
click at [341, 251] on td "[PERSON_NAME] [EMAIL_ADDRESS][DOMAIN_NAME] [PHONE_NUMBER]" at bounding box center [367, 234] width 206 height 59
drag, startPoint x: 724, startPoint y: 233, endPoint x: 854, endPoint y: 238, distance: 129.8
click at [854, 238] on td "Remote Infosystem Private Limited" at bounding box center [811, 234] width 198 height 59
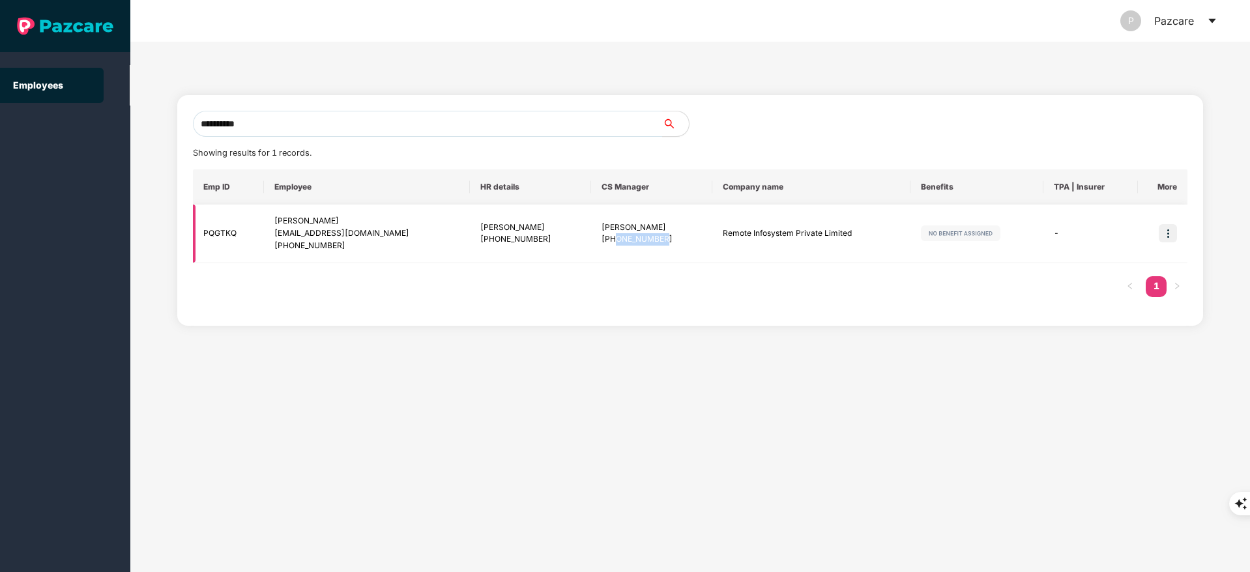
drag, startPoint x: 618, startPoint y: 240, endPoint x: 676, endPoint y: 244, distance: 58.1
click at [676, 244] on div "[PHONE_NUMBER]" at bounding box center [651, 239] width 100 height 12
